Goal: Task Accomplishment & Management: Manage account settings

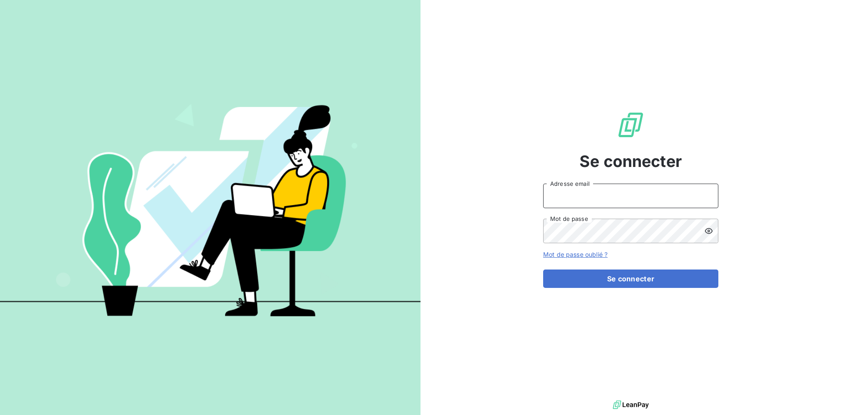
click at [589, 199] on input "Adresse email" at bounding box center [630, 196] width 175 height 25
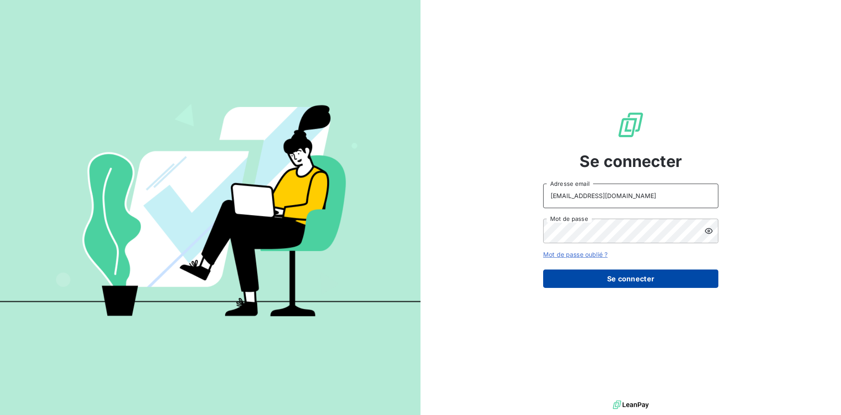
type input "[EMAIL_ADDRESS][DOMAIN_NAME]"
click at [611, 276] on button "Se connecter" at bounding box center [630, 279] width 175 height 18
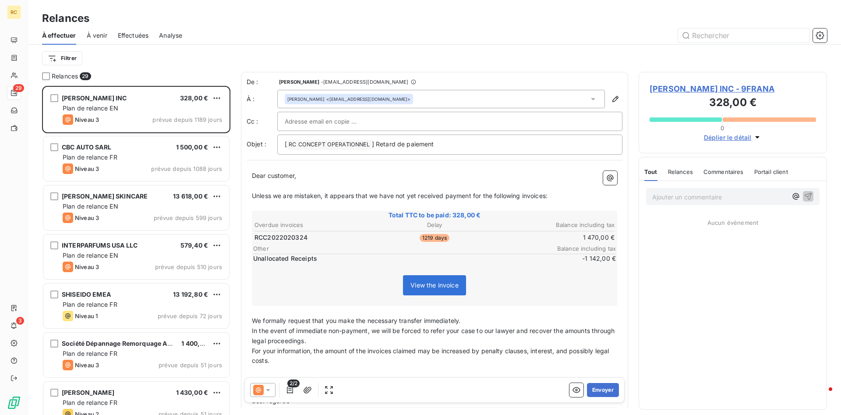
scroll to position [329, 188]
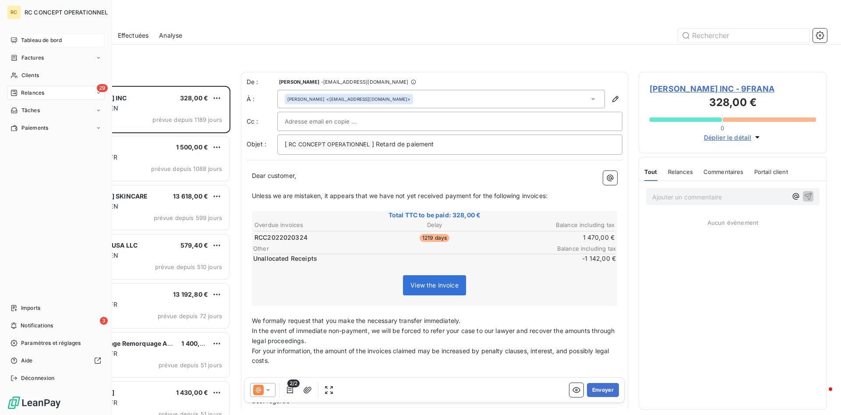
click at [35, 41] on span "Tableau de bord" at bounding box center [41, 40] width 41 height 8
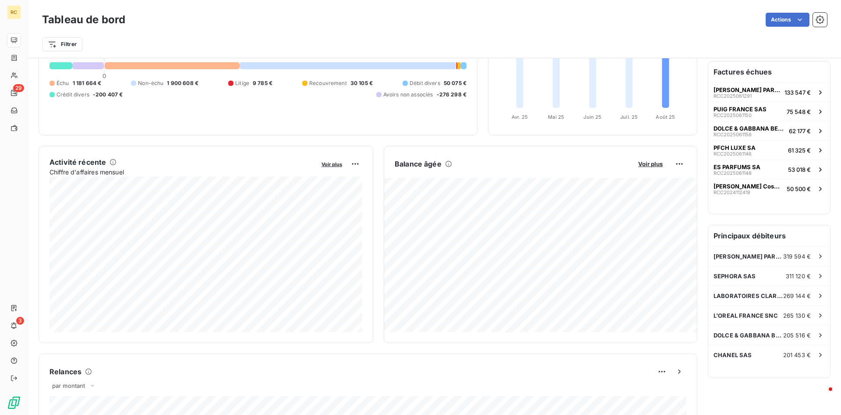
scroll to position [37, 0]
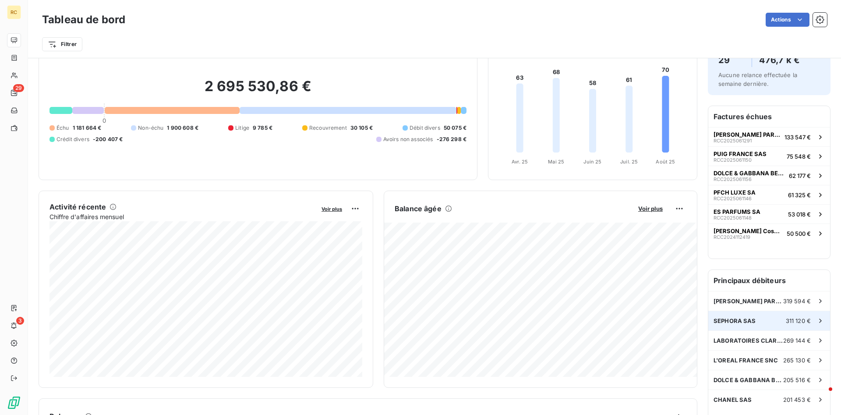
click at [718, 321] on span "SEPHORA SAS" at bounding box center [735, 320] width 43 height 7
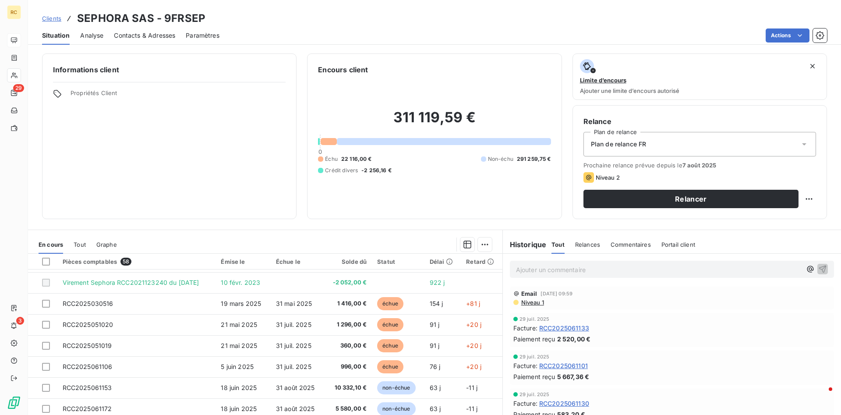
scroll to position [45, 0]
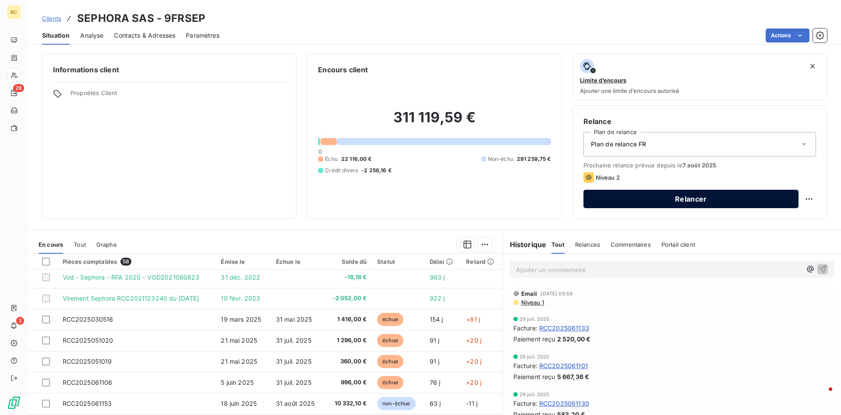
click at [673, 199] on button "Relancer" at bounding box center [691, 199] width 215 height 18
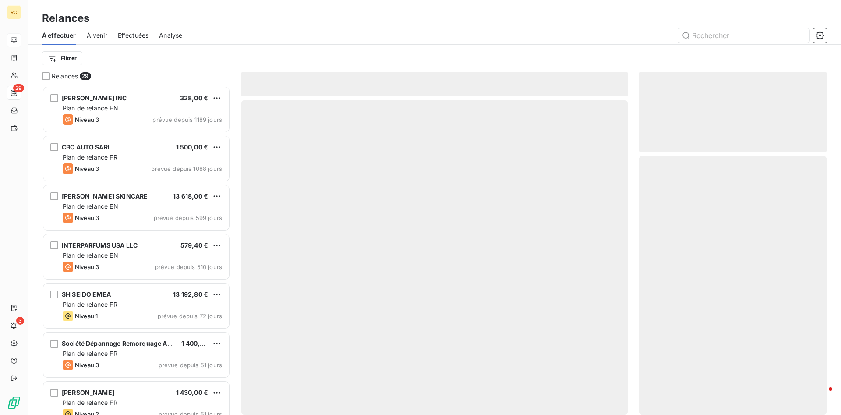
scroll to position [329, 188]
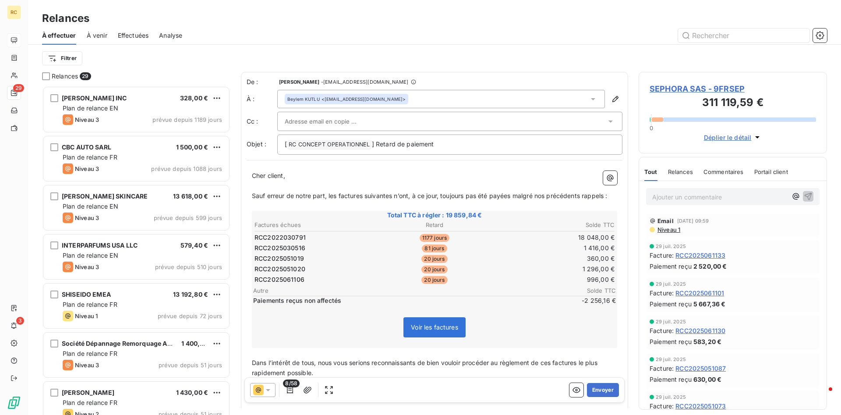
click at [271, 388] on icon at bounding box center [268, 390] width 9 height 9
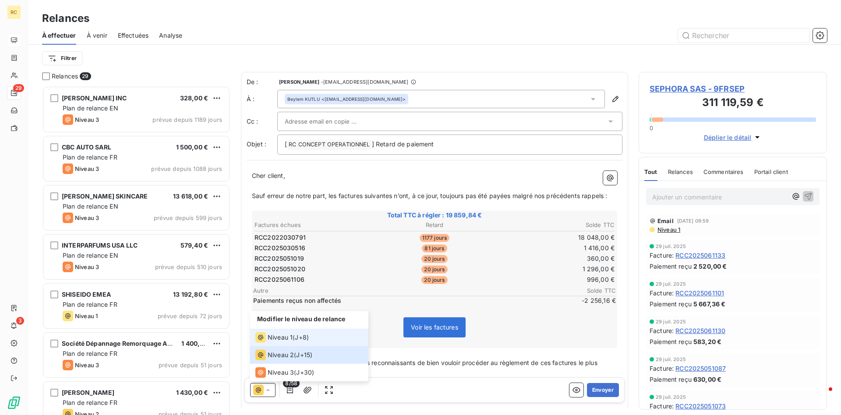
click at [268, 338] on span "Niveau 1" at bounding box center [280, 337] width 25 height 9
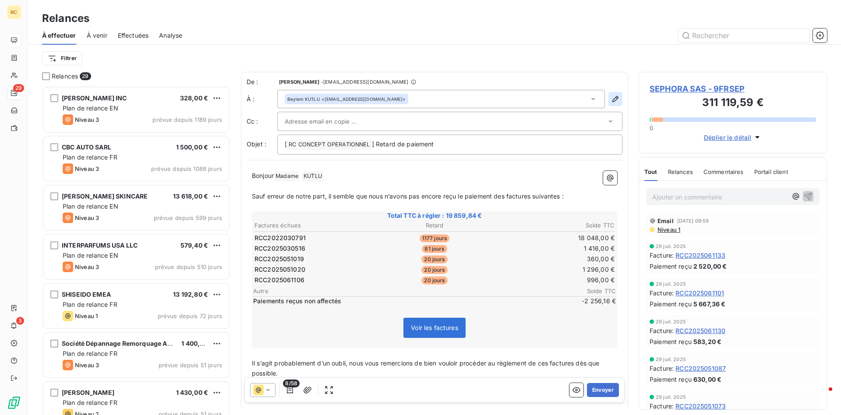
click at [617, 99] on icon "button" at bounding box center [615, 99] width 9 height 9
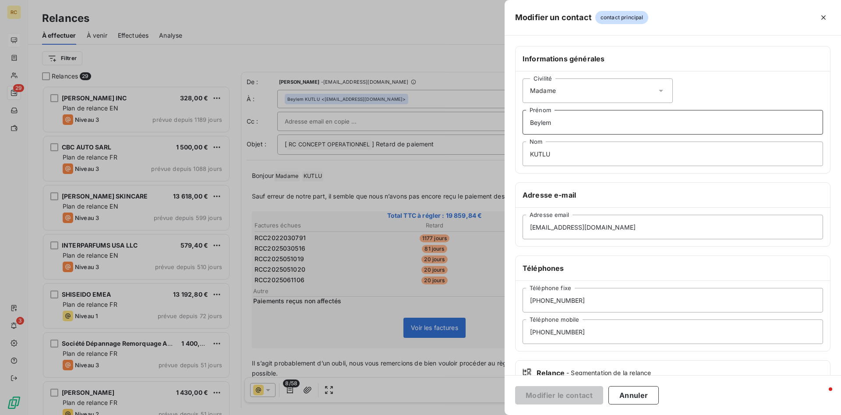
drag, startPoint x: 556, startPoint y: 125, endPoint x: 499, endPoint y: 126, distance: 57.0
click at [499, 415] on div "Modifier un contact contact principal Informations générales Civilité Madame Be…" at bounding box center [420, 415] width 841 height 0
drag, startPoint x: 562, startPoint y: 117, endPoint x: 525, endPoint y: 125, distance: 38.6
click at [525, 125] on input "Beylem" at bounding box center [673, 122] width 301 height 25
drag, startPoint x: 554, startPoint y: 153, endPoint x: 511, endPoint y: 153, distance: 42.9
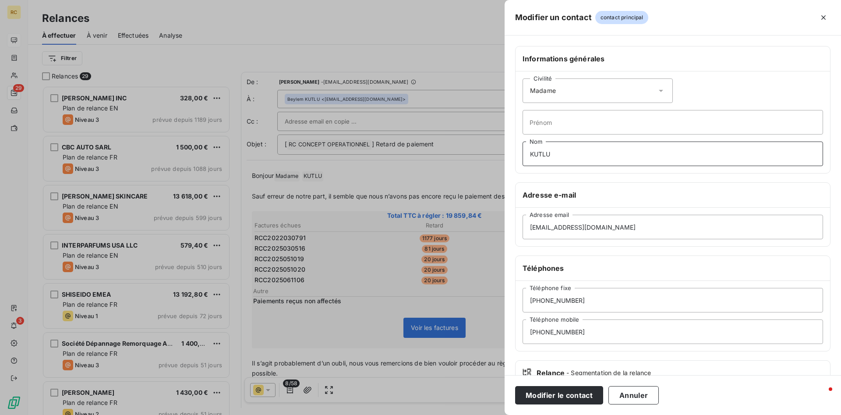
click at [523, 153] on input "KUTLU" at bounding box center [673, 154] width 301 height 25
drag, startPoint x: 587, startPoint y: 230, endPoint x: 390, endPoint y: 239, distance: 197.0
click at [523, 239] on input "[EMAIL_ADDRESS][DOMAIN_NAME]" at bounding box center [673, 227] width 301 height 25
paste input "invoices-[GEOGRAPHIC_DATA]"
type input "[EMAIL_ADDRESS][DOMAIN_NAME]"
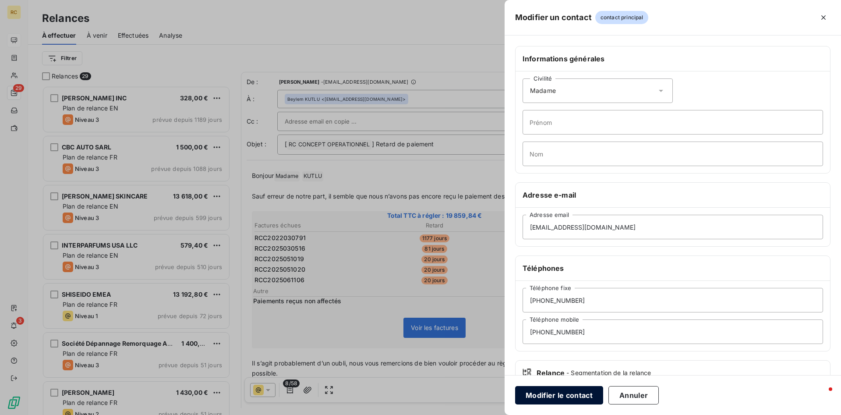
click at [560, 392] on button "Modifier le contact" at bounding box center [559, 395] width 88 height 18
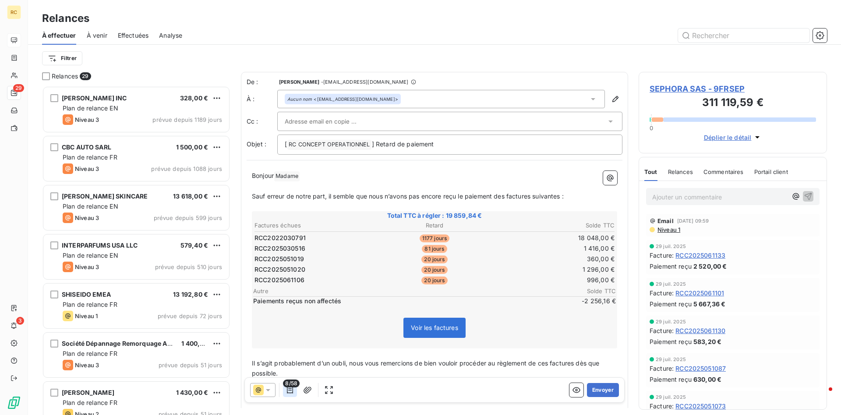
click at [291, 390] on icon "button" at bounding box center [290, 390] width 9 height 9
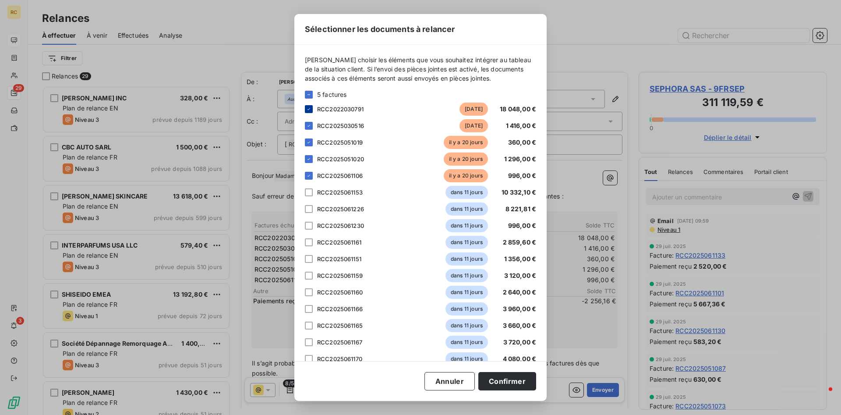
click at [308, 106] on icon at bounding box center [308, 108] width 5 height 5
click at [506, 380] on button "Confirmer" at bounding box center [508, 381] width 58 height 18
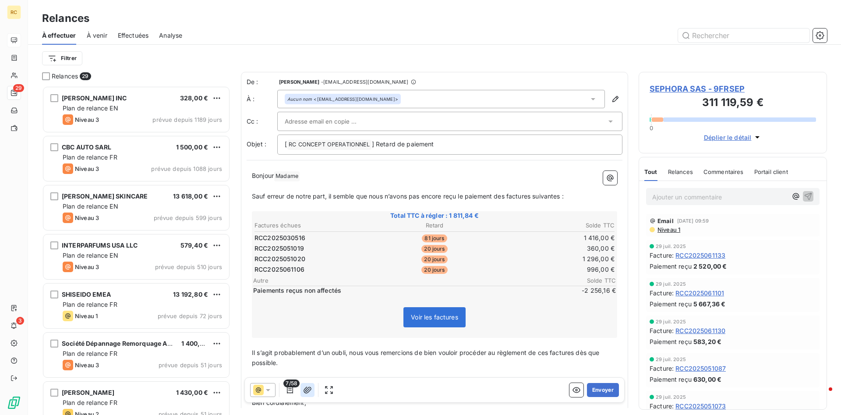
click at [307, 392] on icon "button" at bounding box center [307, 390] width 9 height 9
click at [290, 389] on icon "button" at bounding box center [290, 390] width 9 height 9
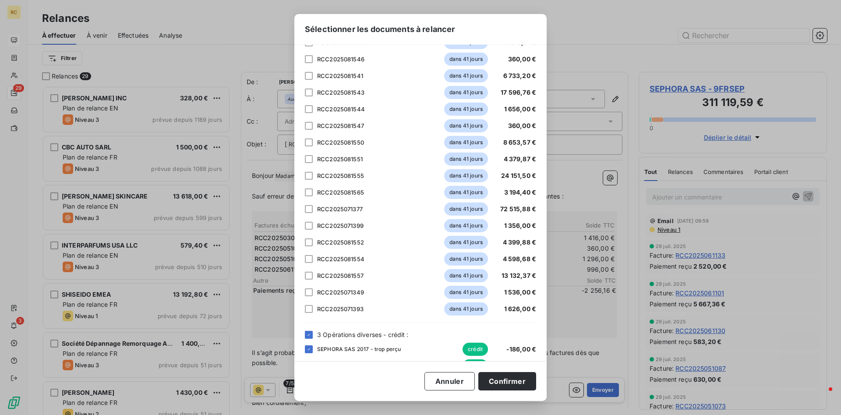
scroll to position [738, 0]
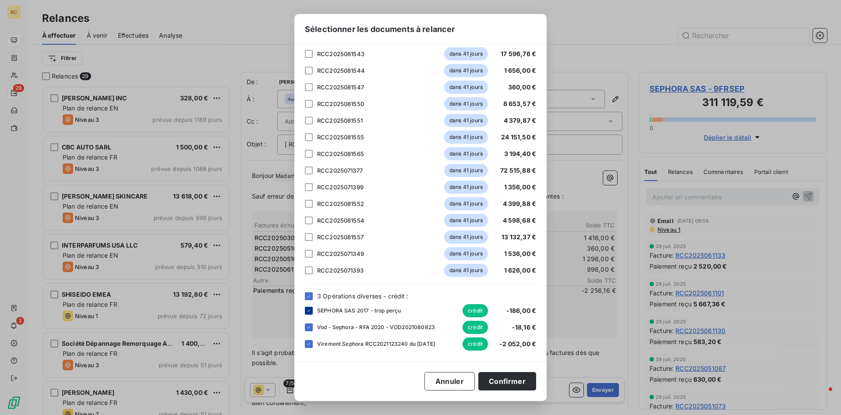
click at [308, 308] on div at bounding box center [309, 311] width 8 height 8
click at [307, 329] on icon at bounding box center [308, 327] width 5 height 5
click at [308, 343] on icon at bounding box center [308, 343] width 5 height 5
click at [502, 383] on button "Confirmer" at bounding box center [508, 381] width 58 height 18
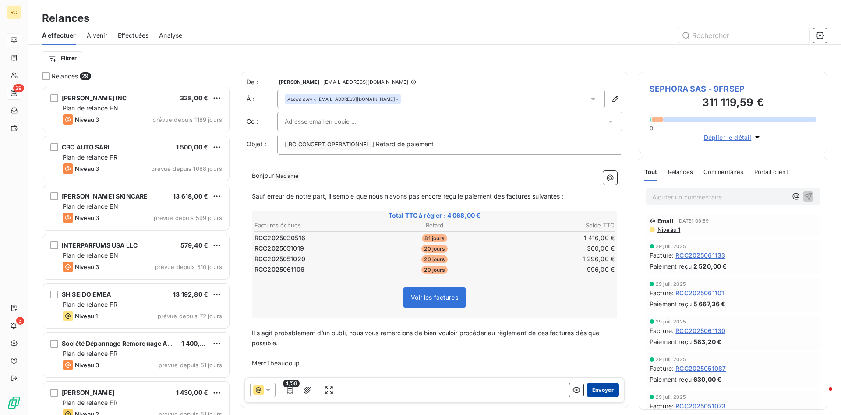
click at [610, 389] on button "Envoyer" at bounding box center [603, 390] width 32 height 14
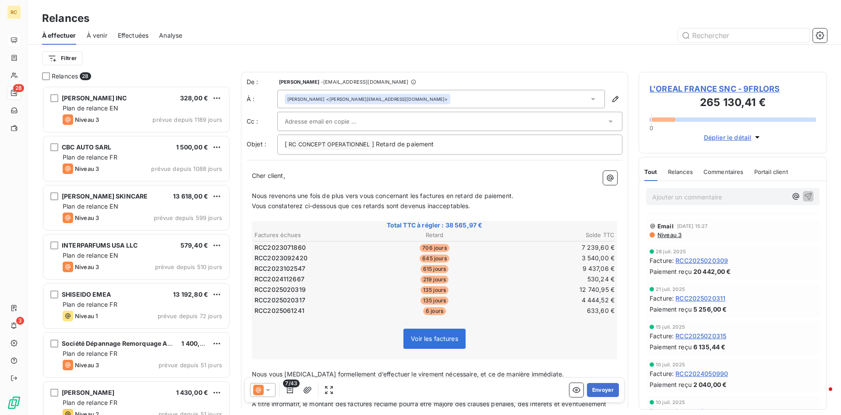
scroll to position [447, 0]
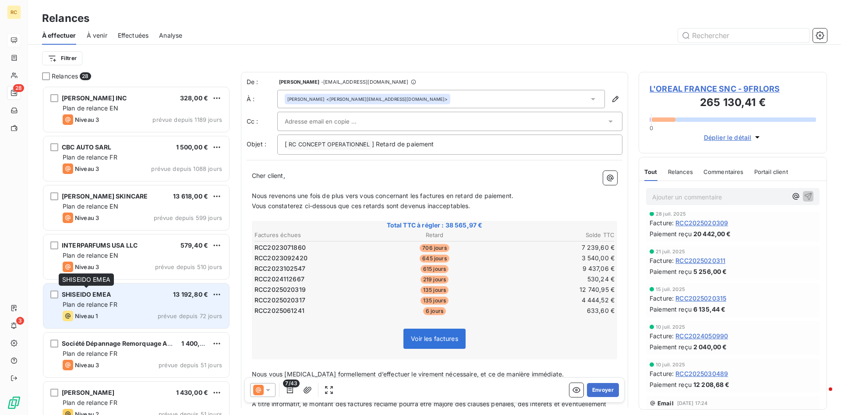
click at [86, 298] on span "SHISEIDO EMEA" at bounding box center [86, 294] width 49 height 7
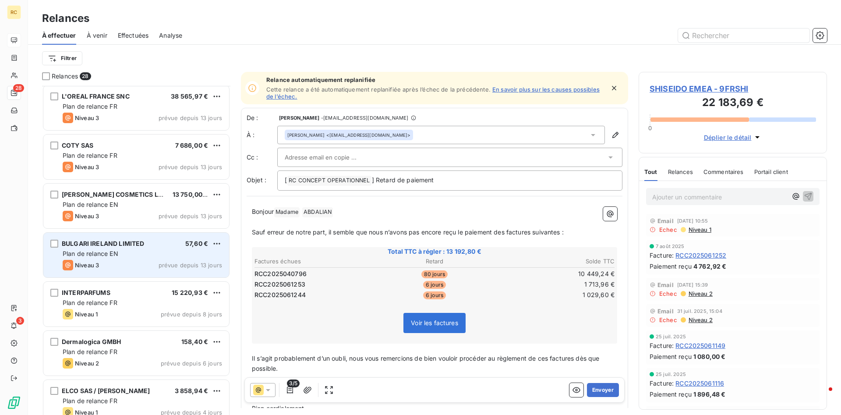
scroll to position [1046, 0]
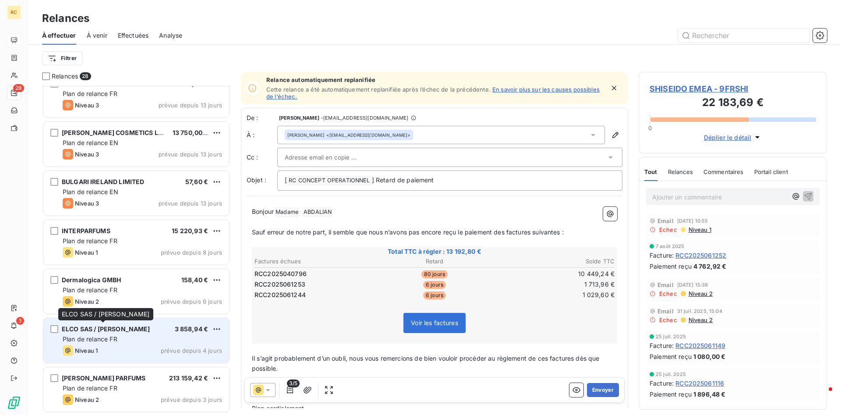
click at [113, 332] on span "ELCO SAS / [PERSON_NAME]" at bounding box center [106, 328] width 89 height 7
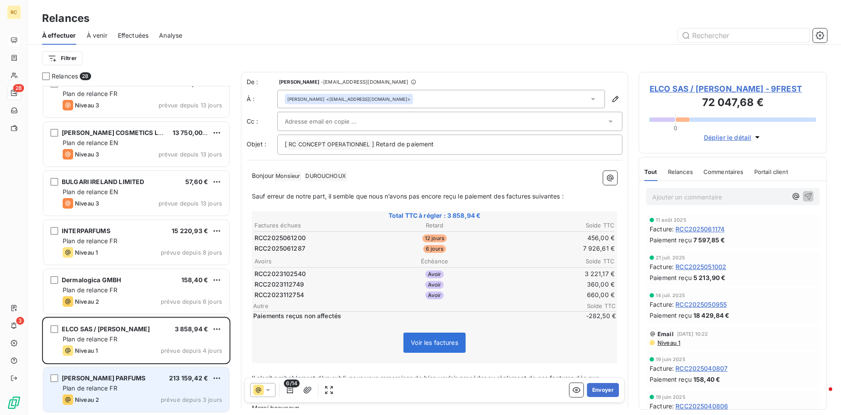
click at [93, 373] on div "[PERSON_NAME] PARFUMS 213 159,42 € Plan de relance FR Niveau 2 prévue depuis 3 …" at bounding box center [136, 389] width 186 height 45
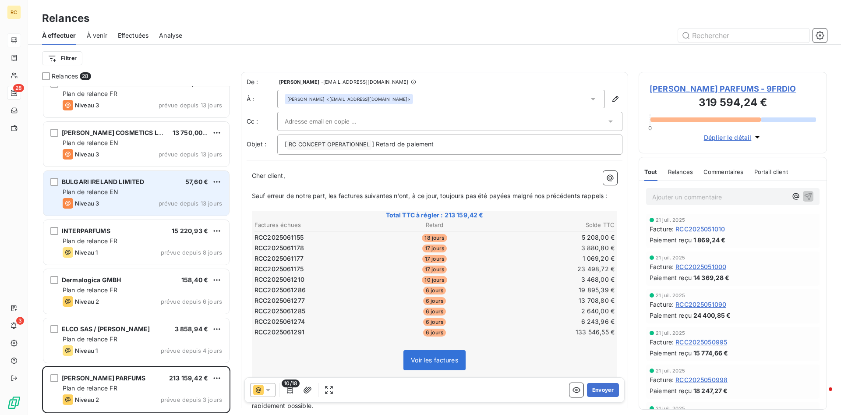
click at [115, 187] on div "BULGARI IRELAND LIMITED 57,60 € Plan de relance EN Niveau 3 prévue depuis 13 jo…" at bounding box center [136, 193] width 186 height 45
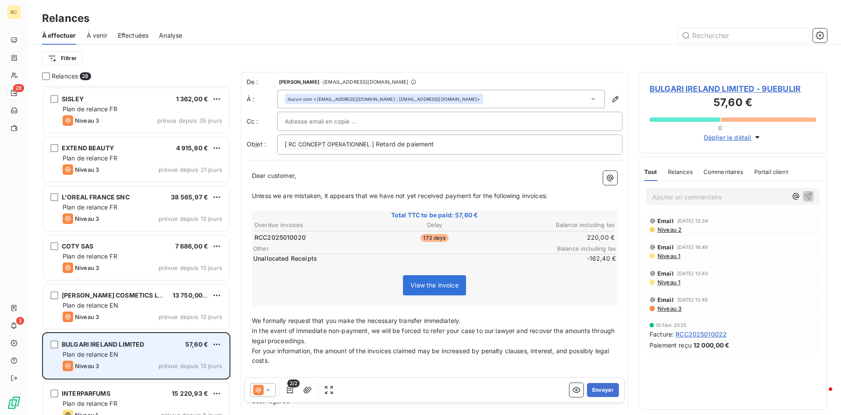
scroll to position [867, 0]
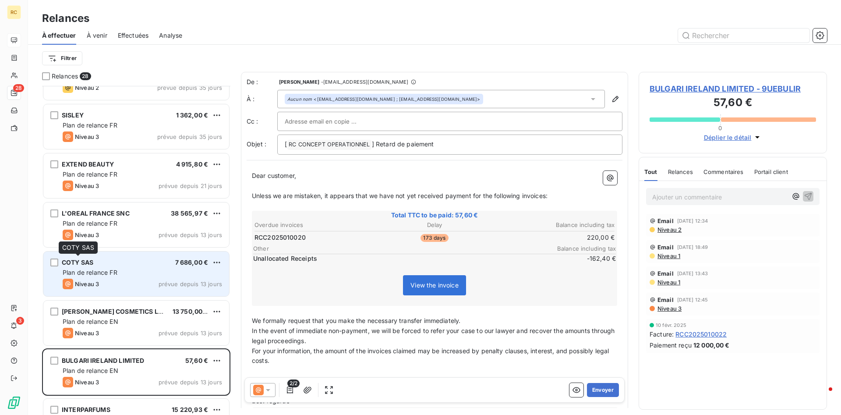
click at [85, 263] on span "COTY SAS" at bounding box center [78, 262] width 32 height 7
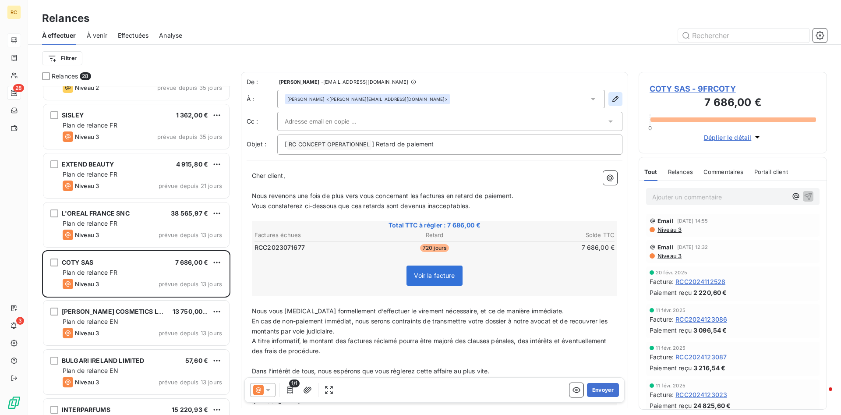
click at [614, 97] on icon "button" at bounding box center [615, 99] width 9 height 9
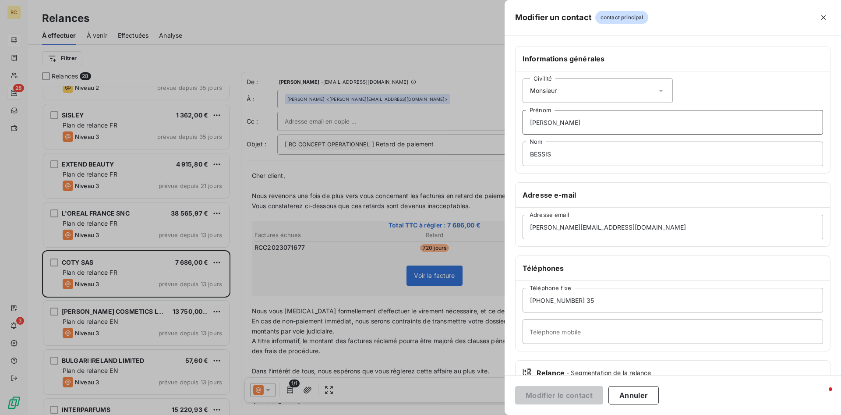
drag, startPoint x: 567, startPoint y: 117, endPoint x: 497, endPoint y: 123, distance: 69.5
click at [497, 415] on div "Modifier un contact contact principal Informations générales Civilité Monsieur …" at bounding box center [420, 415] width 841 height 0
drag, startPoint x: 547, startPoint y: 121, endPoint x: 511, endPoint y: 127, distance: 37.3
click at [523, 127] on input "[PERSON_NAME]" at bounding box center [673, 122] width 301 height 25
drag, startPoint x: 546, startPoint y: 123, endPoint x: 499, endPoint y: 126, distance: 47.0
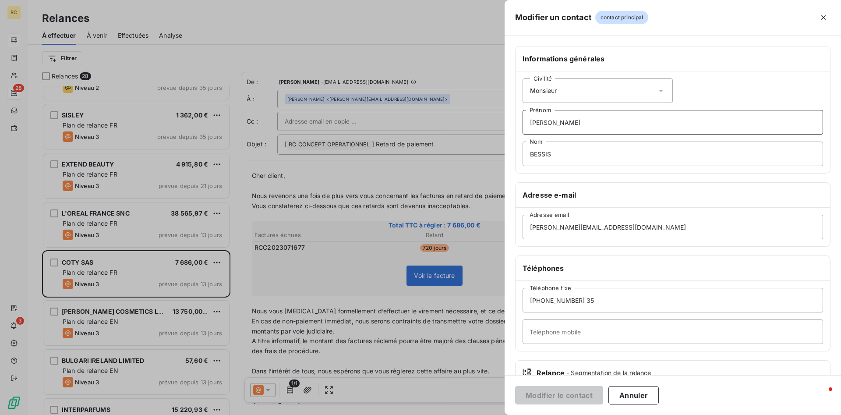
click at [523, 126] on input "[PERSON_NAME]" at bounding box center [673, 122] width 301 height 25
drag, startPoint x: 550, startPoint y: 154, endPoint x: 511, endPoint y: 158, distance: 40.1
click at [523, 158] on input "BESSIS" at bounding box center [673, 154] width 301 height 25
drag, startPoint x: 607, startPoint y: 228, endPoint x: 469, endPoint y: 229, distance: 137.2
click at [523, 229] on input "[PERSON_NAME][EMAIL_ADDRESS][DOMAIN_NAME]" at bounding box center [673, 227] width 301 height 25
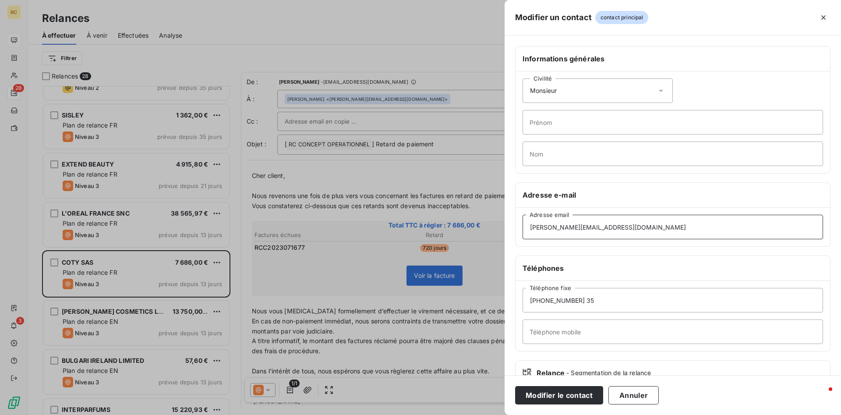
paste input "[EMAIL_ADDRESS][DOMAIN_NAME]"
drag, startPoint x: 621, startPoint y: 232, endPoint x: 421, endPoint y: 236, distance: 200.3
click at [523, 236] on input "[EMAIL_ADDRESS][DOMAIN_NAME]" at bounding box center [673, 227] width 301 height 25
paste input "FR_AP_HD@cotyservices"
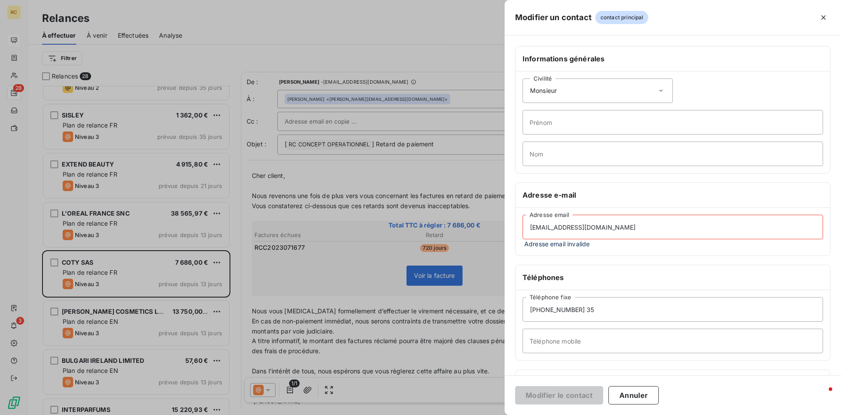
click at [546, 226] on input "[EMAIL_ADDRESS][DOMAIN_NAME]" at bounding box center [673, 227] width 301 height 25
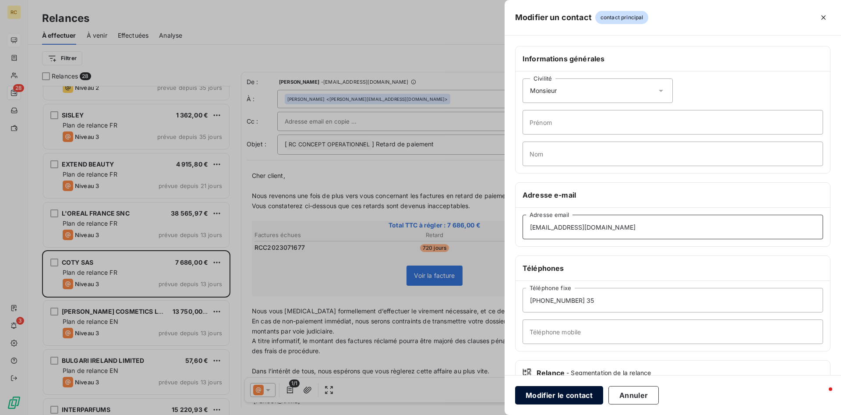
type input "[EMAIL_ADDRESS][DOMAIN_NAME]"
click at [548, 396] on button "Modifier le contact" at bounding box center [559, 395] width 88 height 18
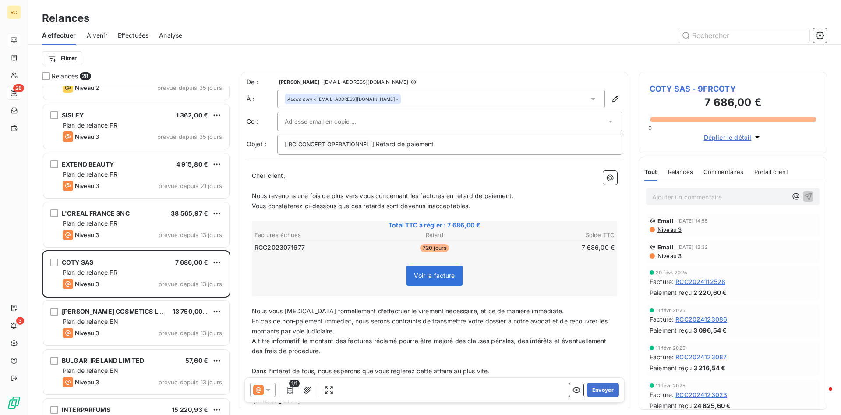
click at [270, 390] on icon at bounding box center [268, 390] width 9 height 9
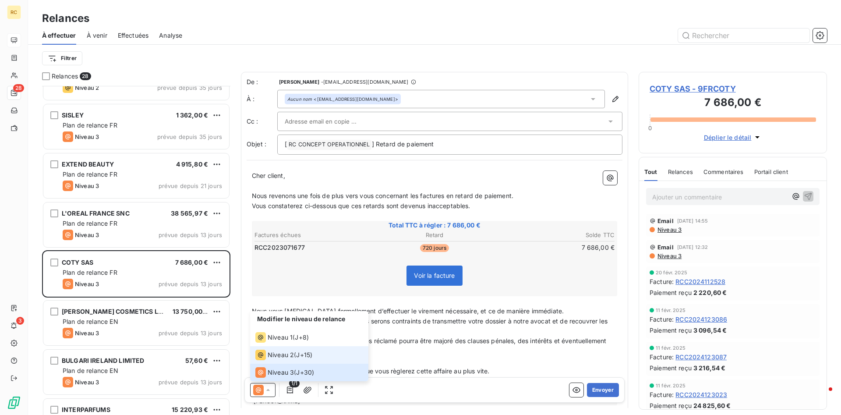
click at [280, 355] on span "Niveau 2" at bounding box center [281, 355] width 26 height 9
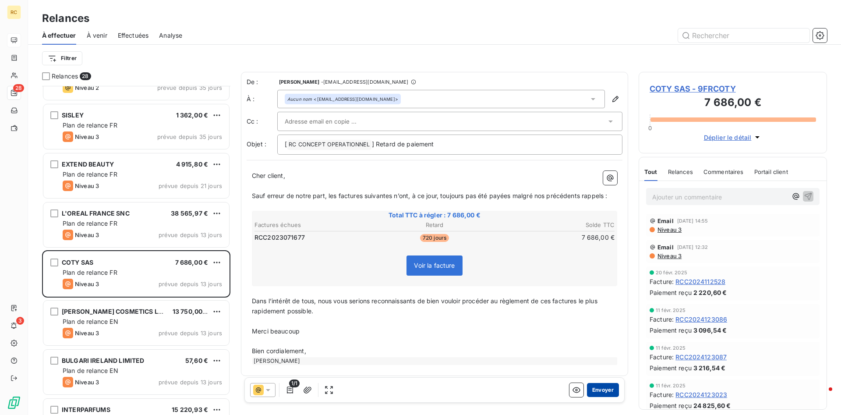
click at [601, 390] on button "Envoyer" at bounding box center [603, 390] width 32 height 14
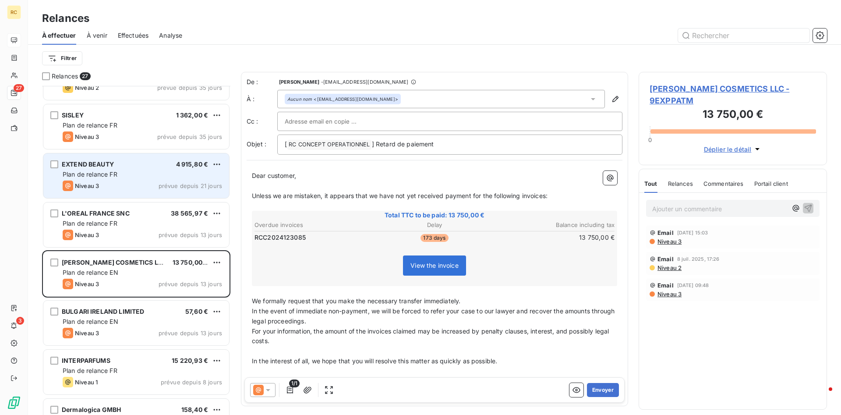
click at [85, 163] on span "EXTEND BEAUTY" at bounding box center [88, 163] width 52 height 7
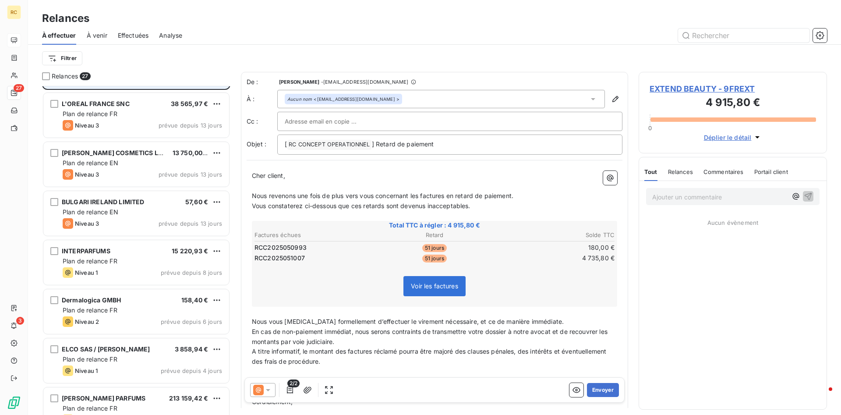
scroll to position [997, 0]
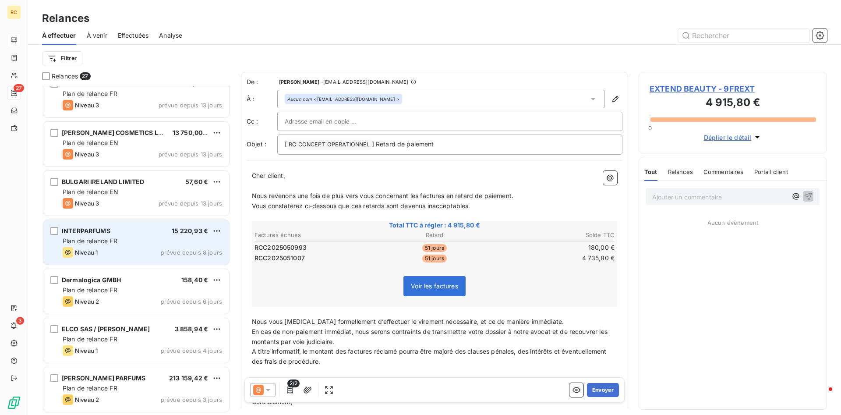
click at [93, 230] on span "INTERPARFUMS" at bounding box center [86, 230] width 49 height 7
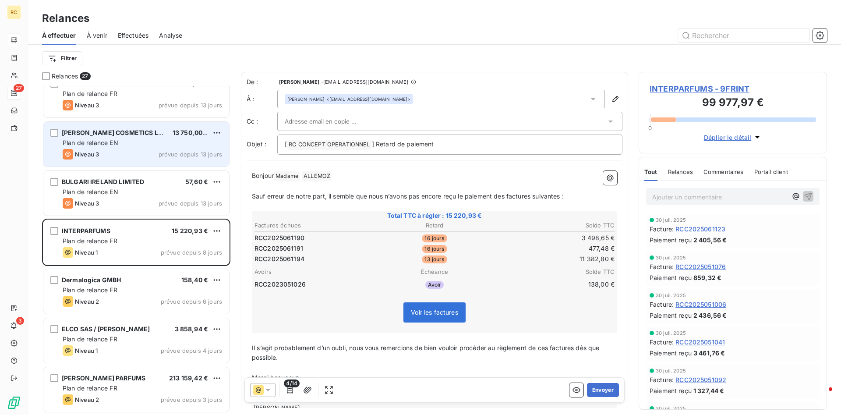
scroll to position [862, 0]
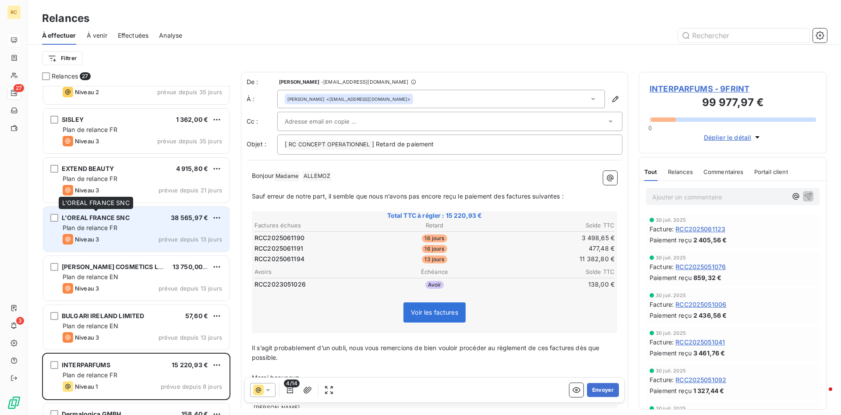
click at [85, 217] on span "L'OREAL FRANCE SNC" at bounding box center [96, 217] width 68 height 7
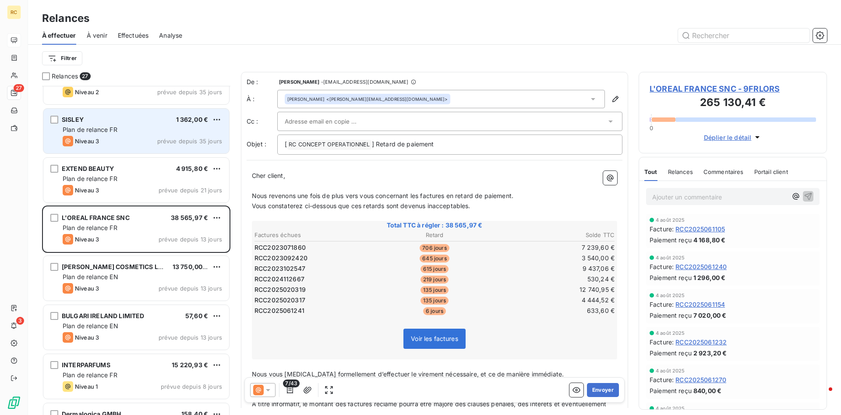
click at [82, 130] on span "Plan de relance FR" at bounding box center [90, 129] width 55 height 7
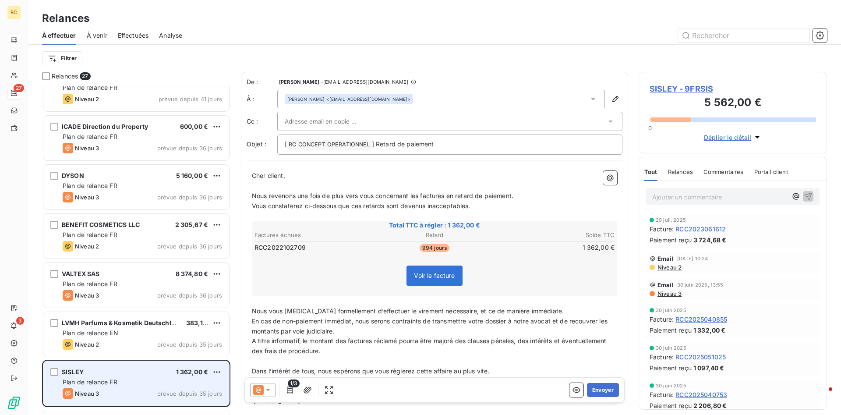
scroll to position [594, 0]
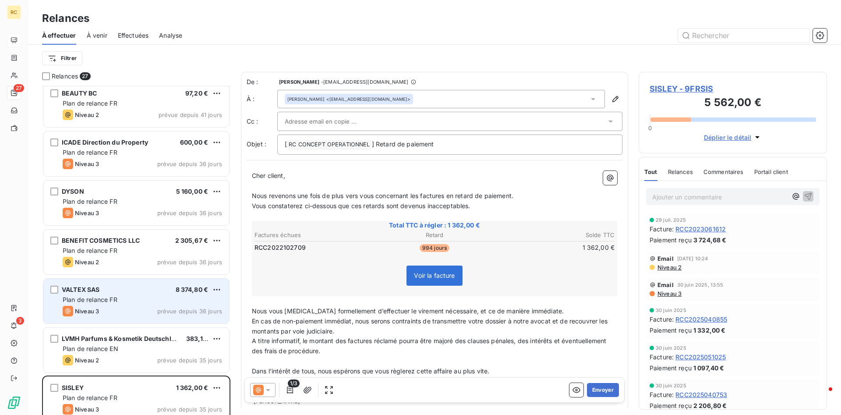
click at [97, 292] on span "VALTEX SAS" at bounding box center [81, 289] width 38 height 7
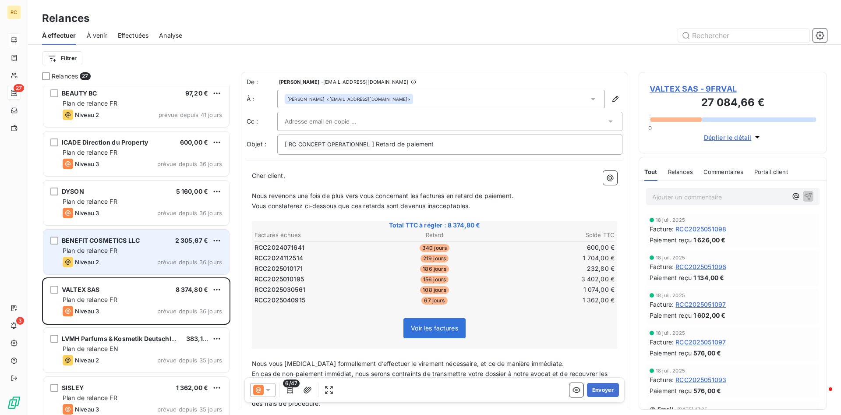
click at [107, 243] on span "BENEFIT COSMETICS LLC" at bounding box center [101, 240] width 78 height 7
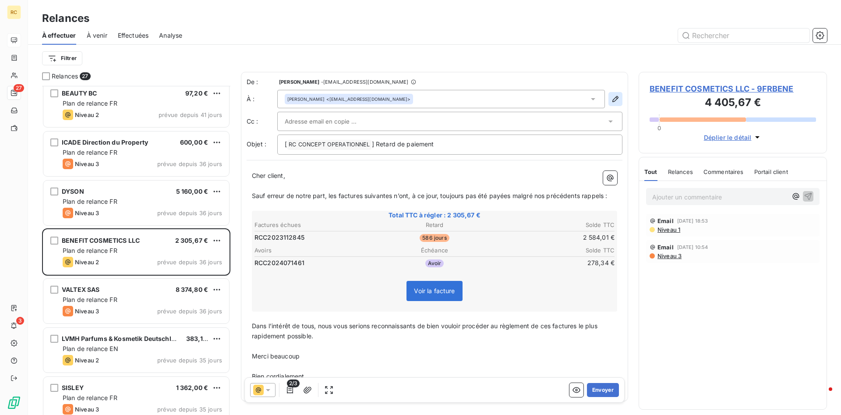
click at [615, 99] on icon "button" at bounding box center [615, 99] width 9 height 9
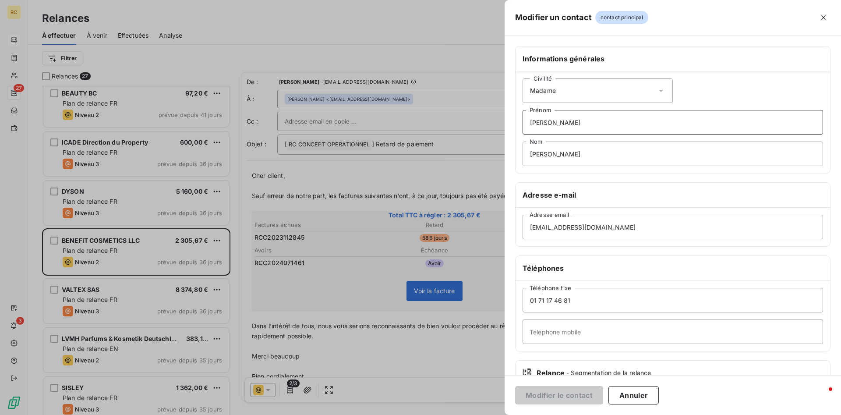
drag, startPoint x: 560, startPoint y: 125, endPoint x: 429, endPoint y: 128, distance: 131.1
click at [429, 415] on div "Modifier un contact contact principal Informations générales Civilité Madame [P…" at bounding box center [420, 415] width 841 height 0
drag, startPoint x: 559, startPoint y: 122, endPoint x: 503, endPoint y: 120, distance: 56.1
click at [523, 120] on input "[PERSON_NAME]" at bounding box center [673, 122] width 301 height 25
drag, startPoint x: 568, startPoint y: 153, endPoint x: 487, endPoint y: 156, distance: 80.7
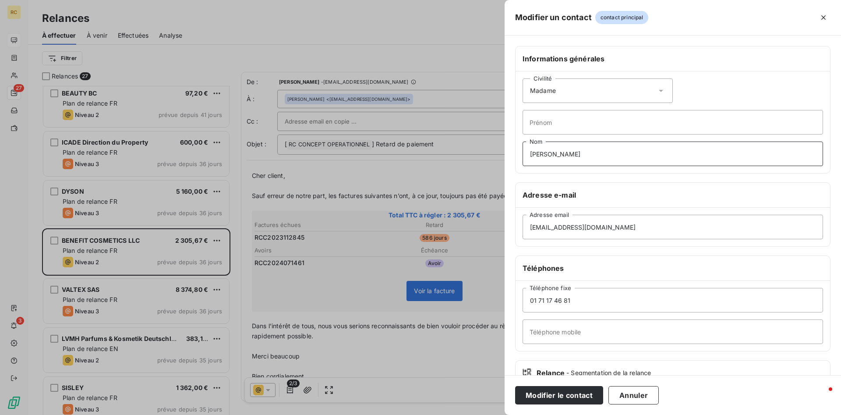
click at [523, 156] on input "[PERSON_NAME]" at bounding box center [673, 154] width 301 height 25
drag, startPoint x: 626, startPoint y: 231, endPoint x: 483, endPoint y: 231, distance: 142.4
click at [523, 231] on input "[EMAIL_ADDRESS][DOMAIN_NAME]" at bounding box center [673, 227] width 301 height 25
paste input "ap"
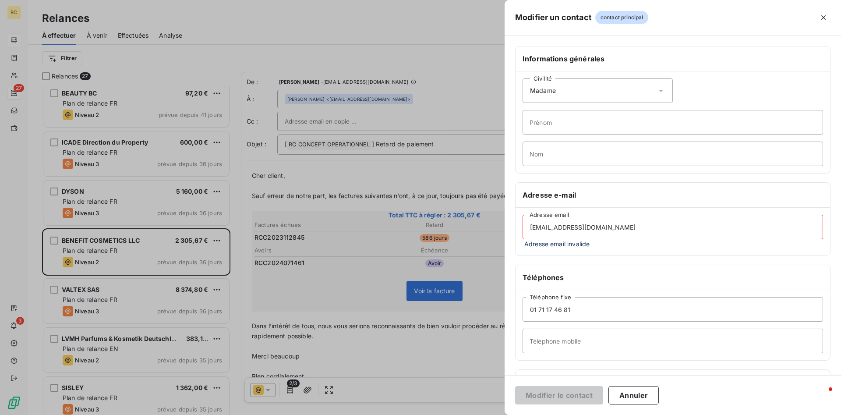
click at [532, 230] on input "[EMAIL_ADDRESS][DOMAIN_NAME]" at bounding box center [673, 227] width 301 height 25
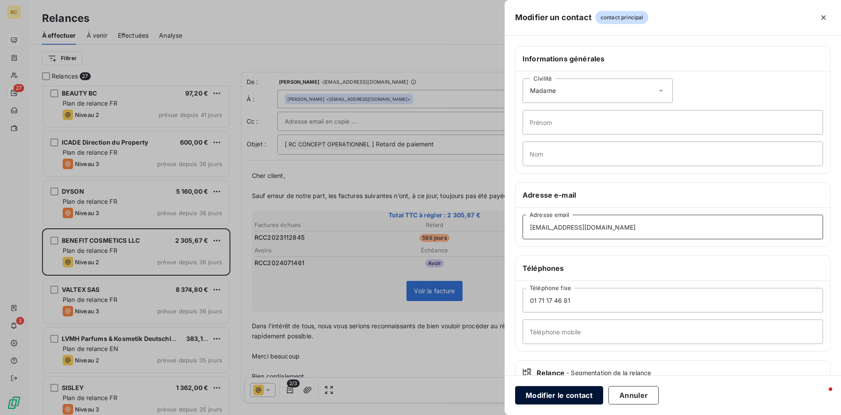
type input "[EMAIL_ADDRESS][DOMAIN_NAME]"
click at [561, 397] on button "Modifier le contact" at bounding box center [559, 395] width 88 height 18
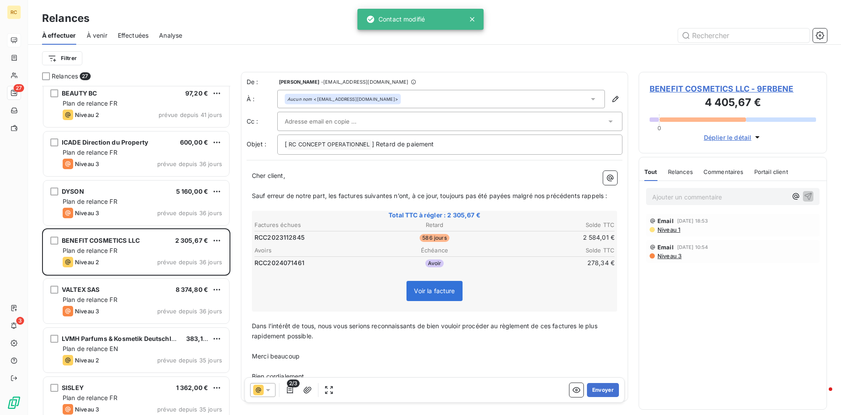
click at [354, 116] on input "text" at bounding box center [332, 121] width 94 height 13
click at [321, 115] on input "text" at bounding box center [332, 121] width 94 height 13
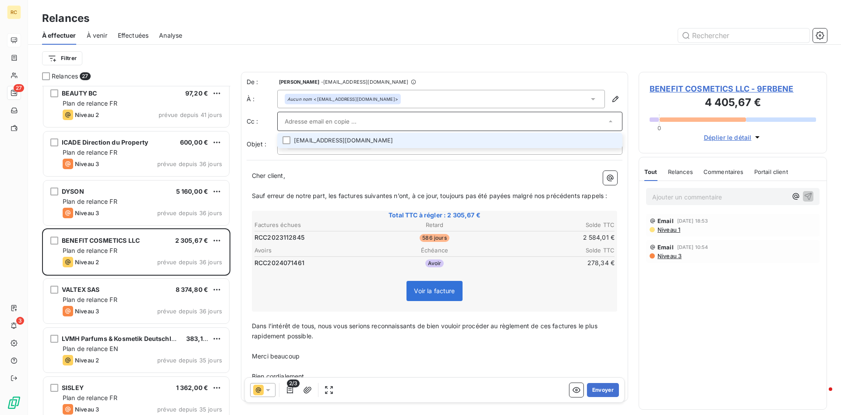
paste input "[EMAIL_ADDRESS][DOMAIN_NAME]"
type input "[EMAIL_ADDRESS][DOMAIN_NAME]"
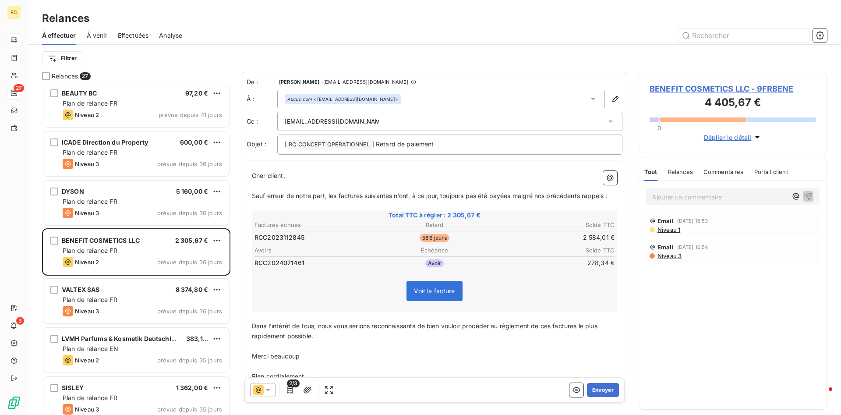
click at [343, 199] on span "Sauf erreur de notre part, les factures suivantes n’ont, à ce jour, toujours pa…" at bounding box center [429, 195] width 355 height 7
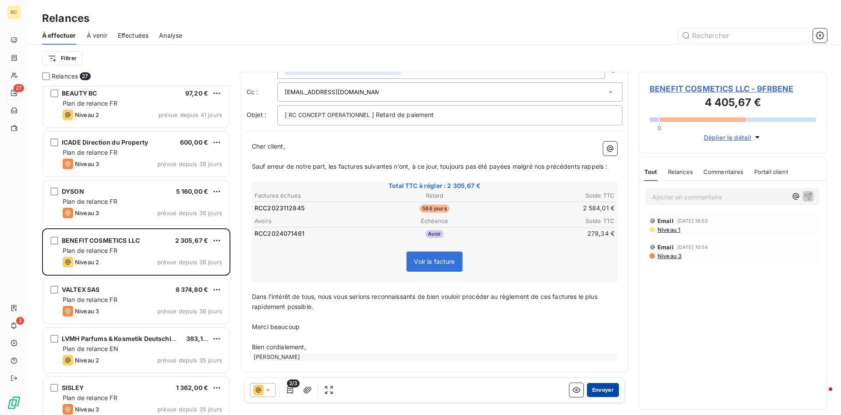
click at [609, 392] on button "Envoyer" at bounding box center [603, 390] width 32 height 14
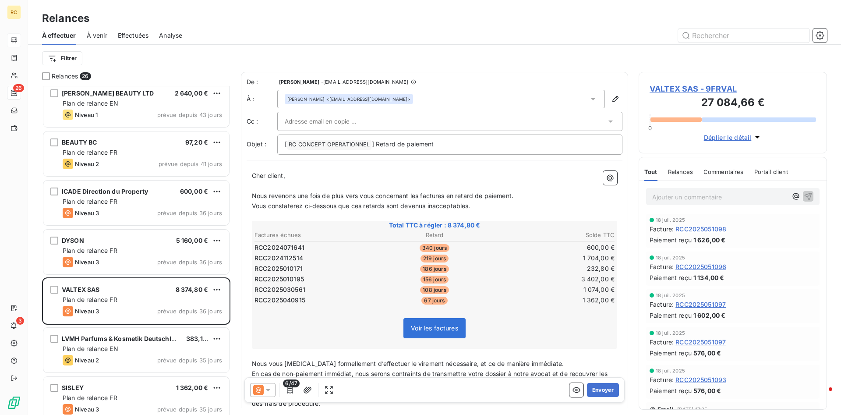
scroll to position [232, 0]
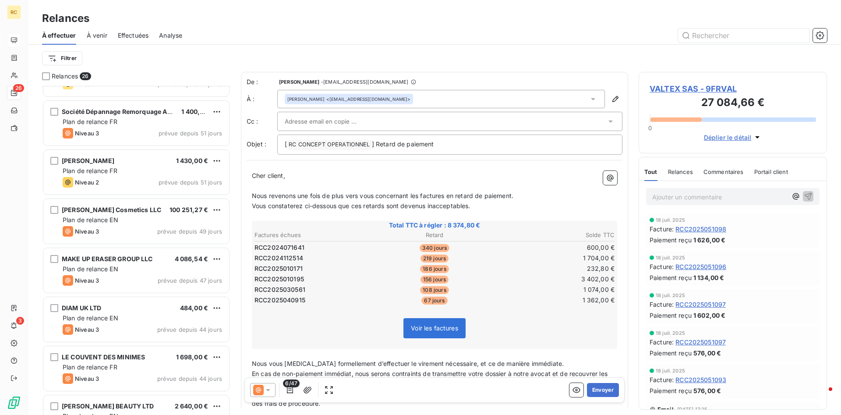
click at [132, 38] on span "Effectuées" at bounding box center [133, 35] width 31 height 9
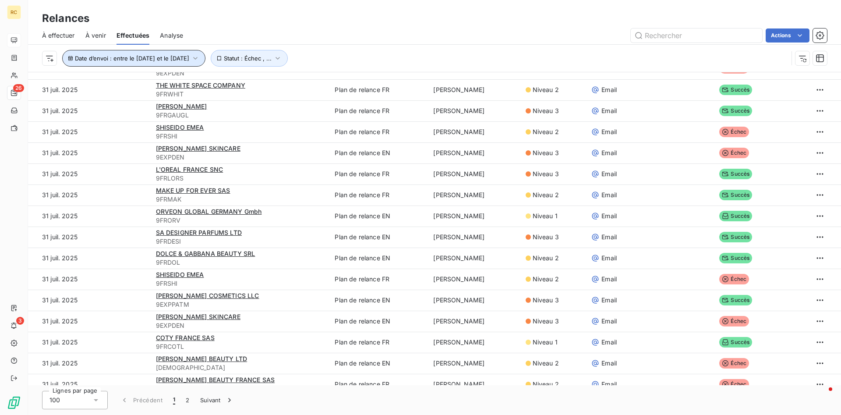
click at [200, 58] on icon "button" at bounding box center [195, 58] width 9 height 9
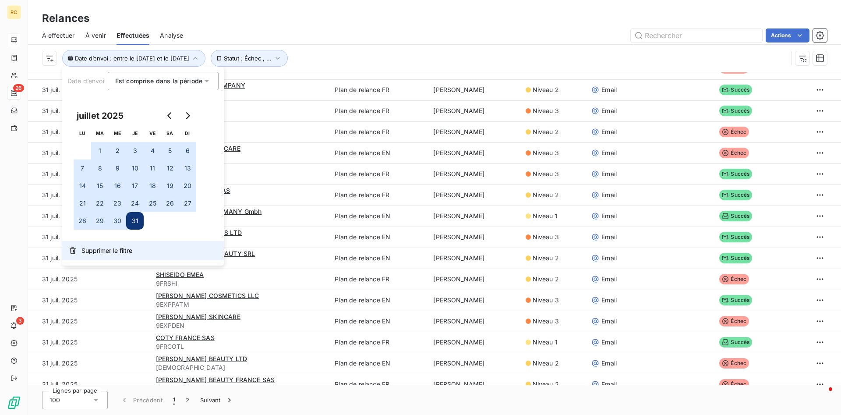
click at [122, 250] on span "Supprimer le filtre" at bounding box center [107, 250] width 51 height 9
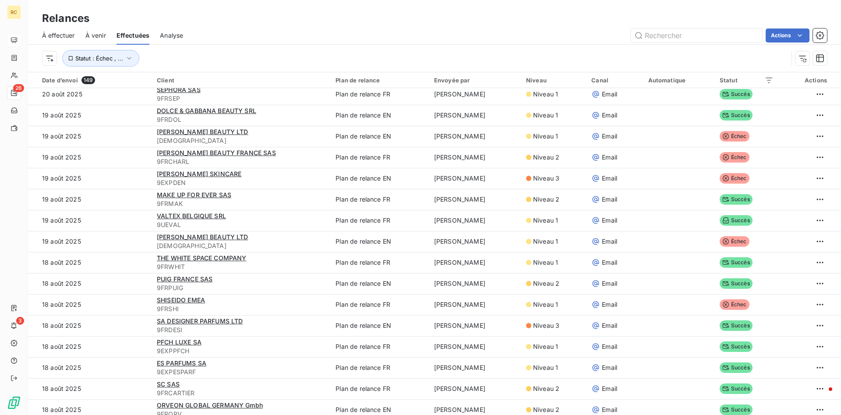
scroll to position [45, 0]
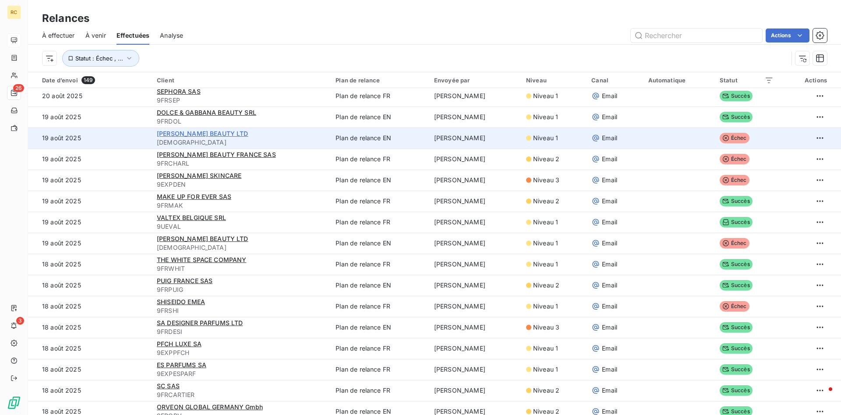
click at [170, 134] on span "[PERSON_NAME] BEAUTY LTD" at bounding box center [203, 133] width 92 height 7
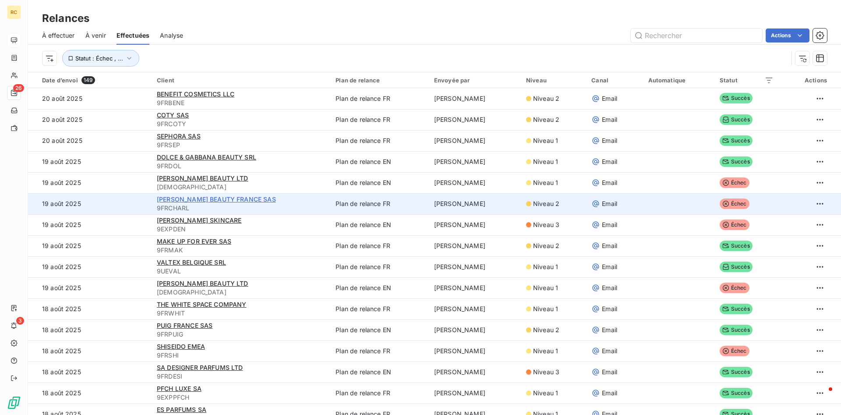
click at [213, 200] on span "[PERSON_NAME] BEAUTY FRANCE SAS" at bounding box center [216, 198] width 119 height 7
